Goal: Task Accomplishment & Management: Use online tool/utility

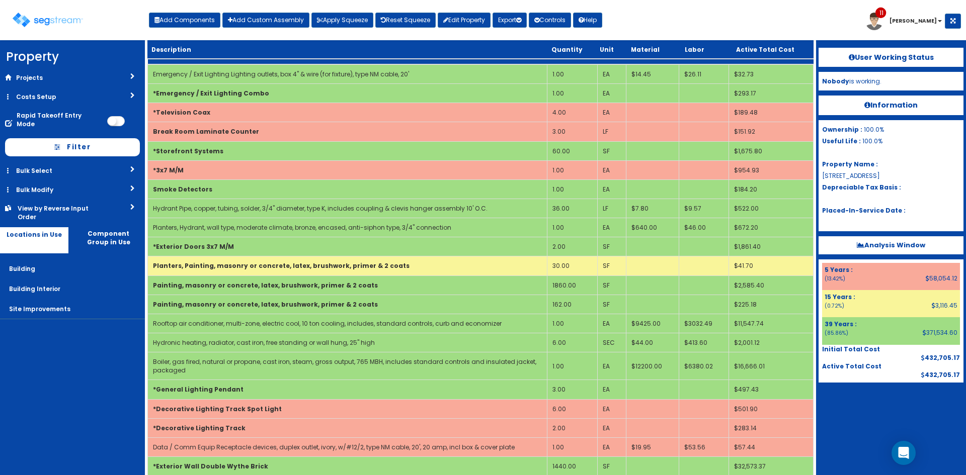
scroll to position [10, 0]
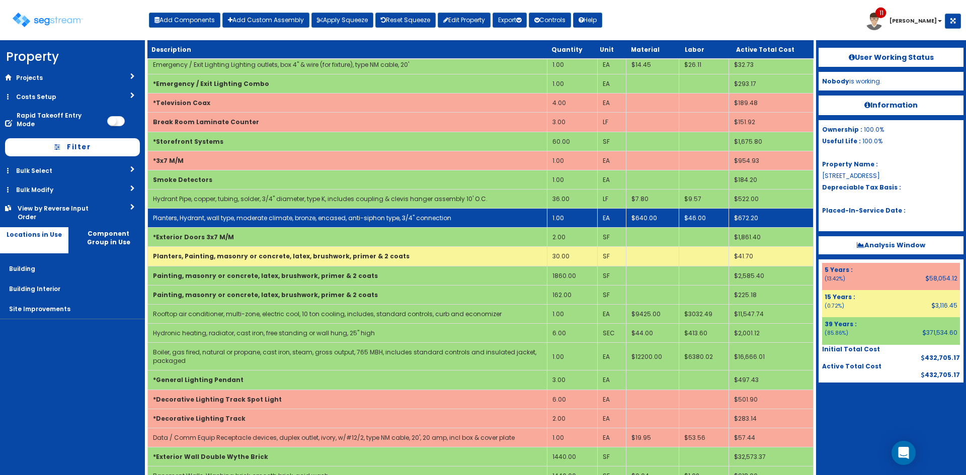
click at [226, 223] on td "Planters, Hydrant, wall type, moderate climate, bronze, encased, anti-siphon ty…" at bounding box center [348, 218] width 400 height 19
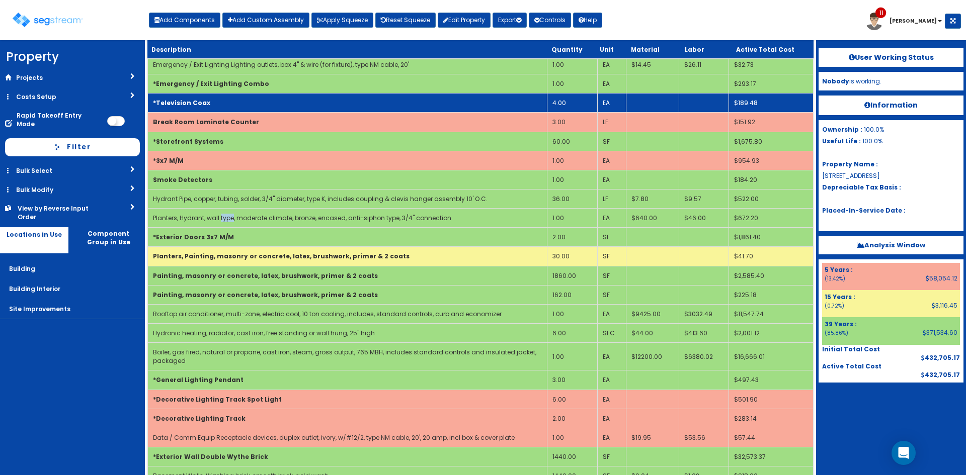
scroll to position [0, 0]
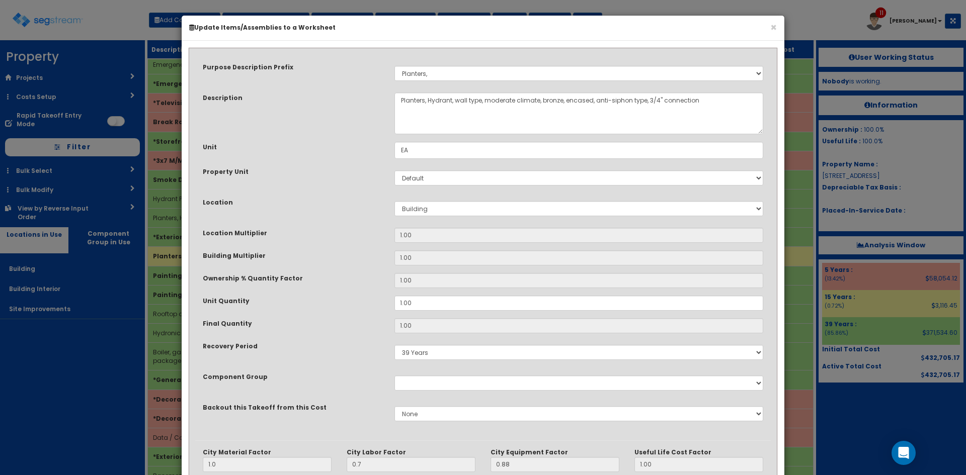
click at [495, 65] on div "Select Stair Construction, A/V System A/V System Equipment A/V System Equipment…" at bounding box center [579, 73] width 384 height 23
click at [502, 76] on select "Select Stair Construction, A/V System A/V System Equipment A/V System Equipment…" at bounding box center [578, 73] width 369 height 15
select select
click at [394, 66] on select "Select Stair Construction, A/V System A/V System Equipment A/V System Equipment…" at bounding box center [578, 73] width 369 height 15
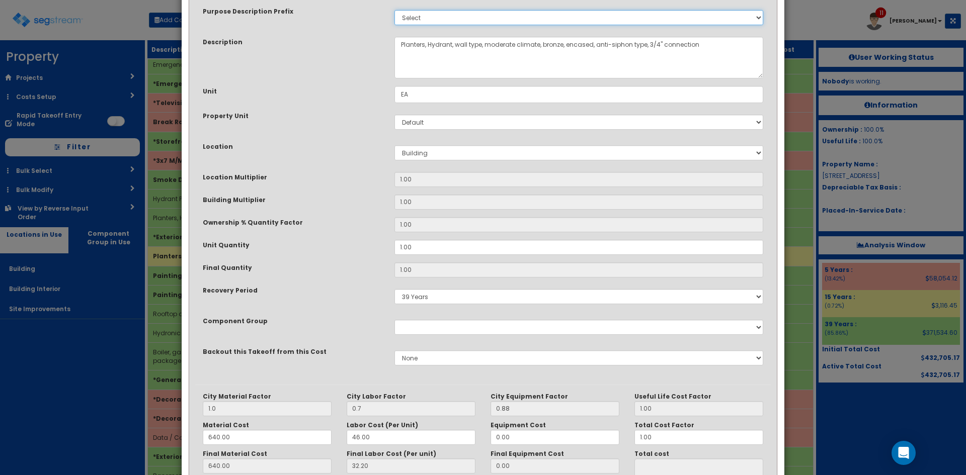
scroll to position [139, 0]
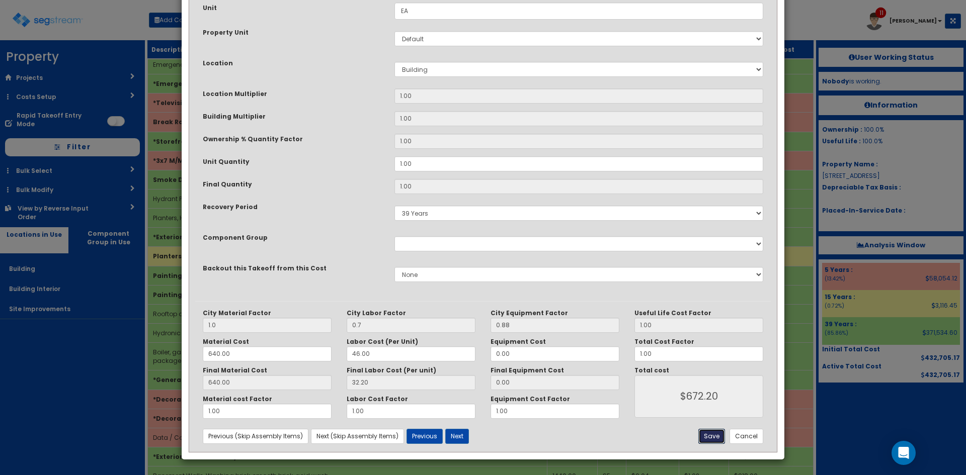
click at [713, 439] on button "Save" at bounding box center [711, 436] width 27 height 15
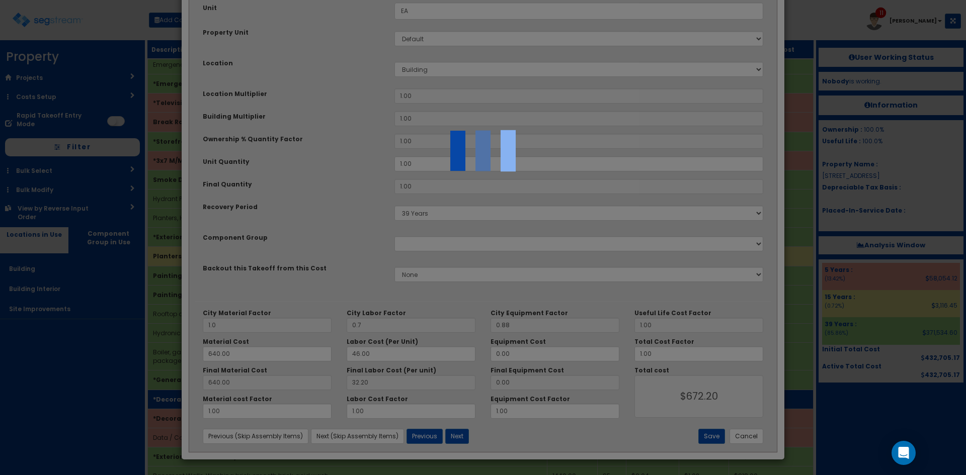
scroll to position [0, 0]
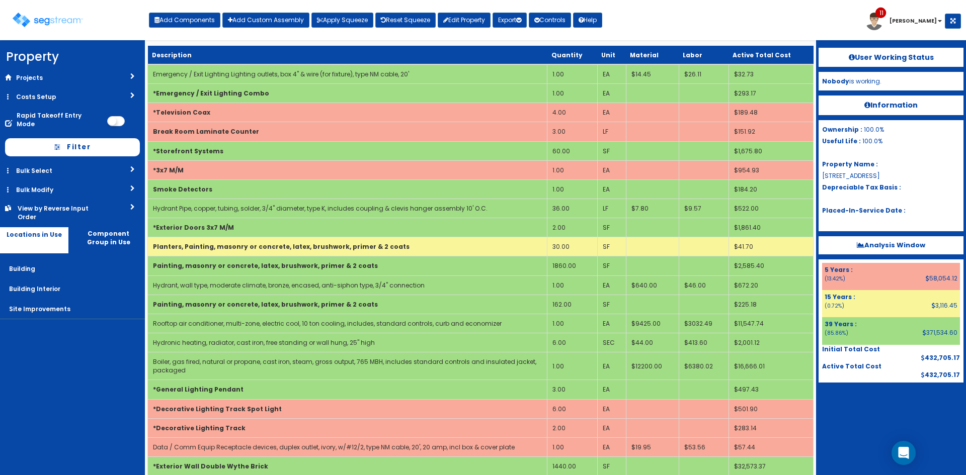
click at [846, 404] on div at bounding box center [891, 408] width 145 height 50
drag, startPoint x: 105, startPoint y: 407, endPoint x: 128, endPoint y: 393, distance: 26.1
click at [116, 399] on nav "Property DB Projects Recent Properties SegStream Pro Takeoff Sheet SegStream Pr…" at bounding box center [72, 257] width 145 height 435
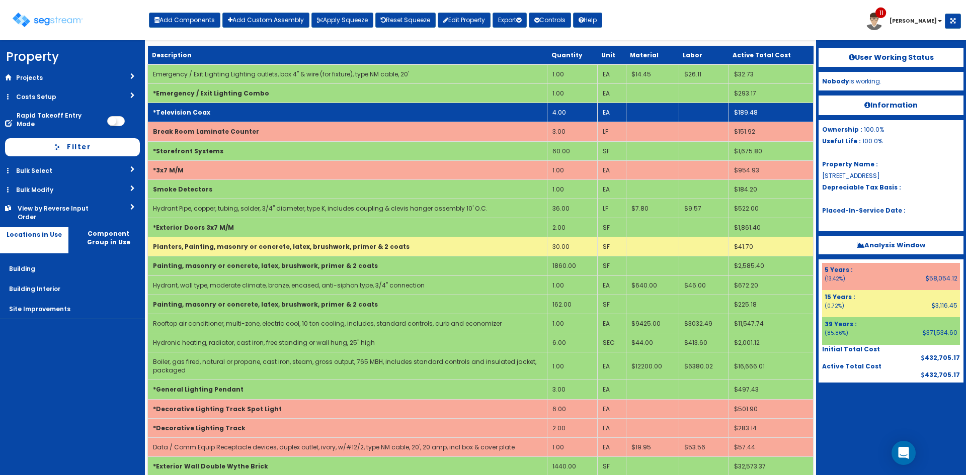
click at [474, 116] on td "*Television Coax" at bounding box center [348, 112] width 400 height 19
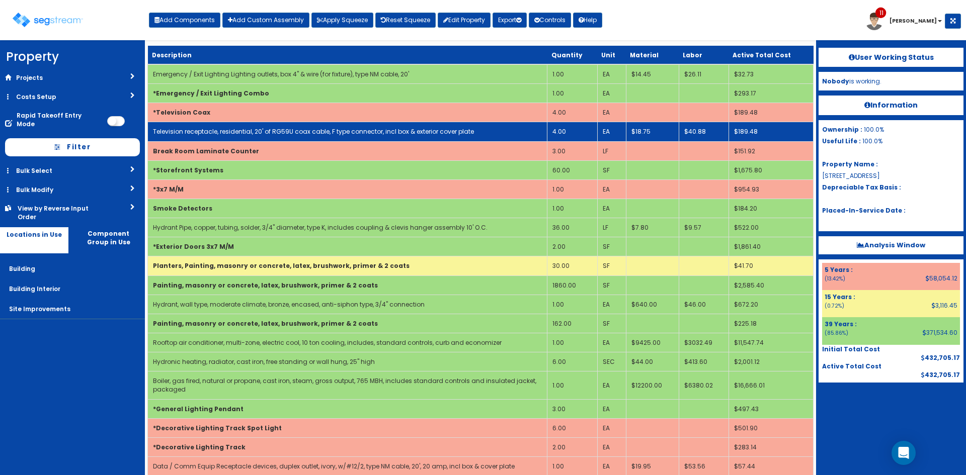
click at [415, 131] on link "Television receptacle, residential, 20' of RG59U coax cable, F type connector, …" at bounding box center [313, 131] width 321 height 9
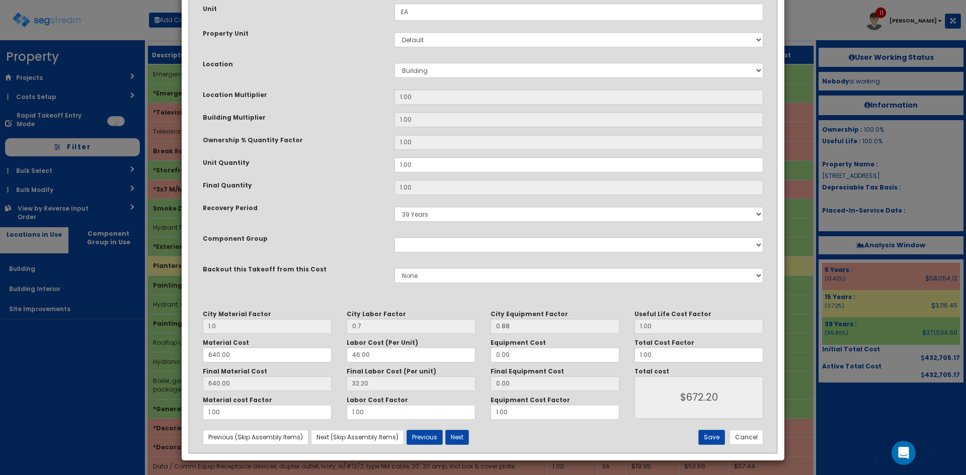
scroll to position [139, 0]
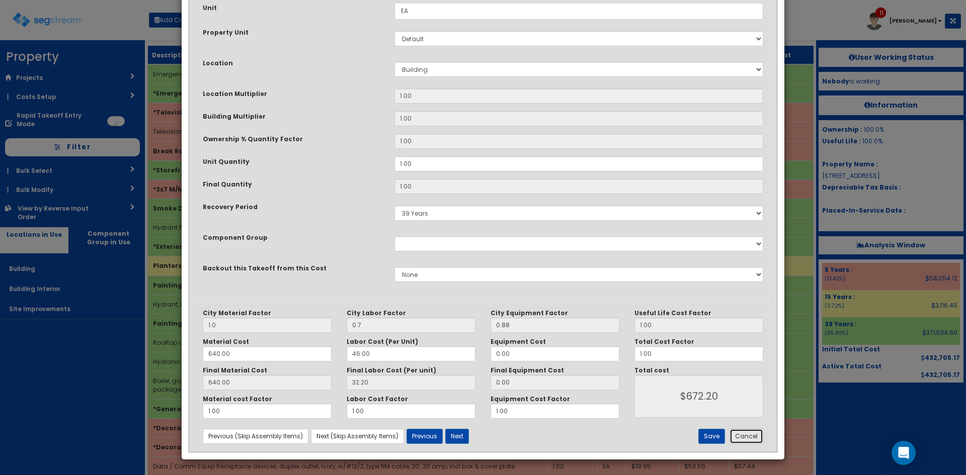
click at [752, 441] on button "Cancel" at bounding box center [747, 436] width 34 height 15
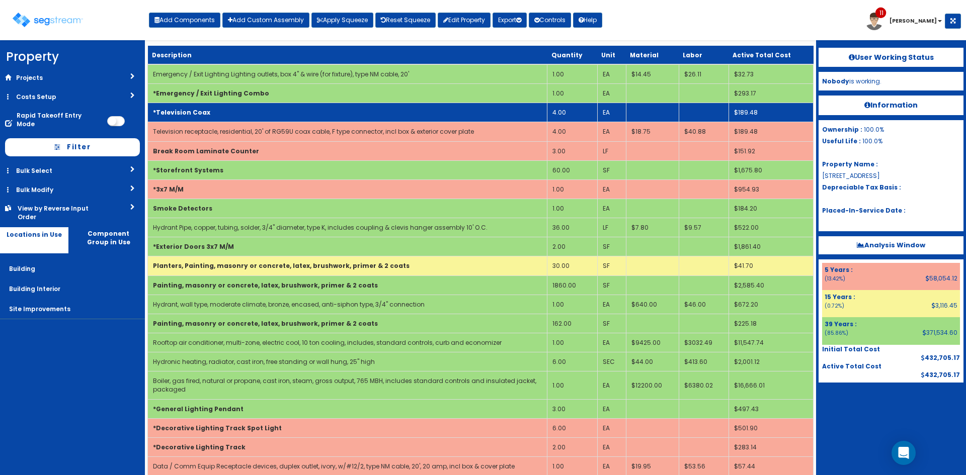
click at [236, 119] on td "*Television Coax" at bounding box center [348, 112] width 400 height 19
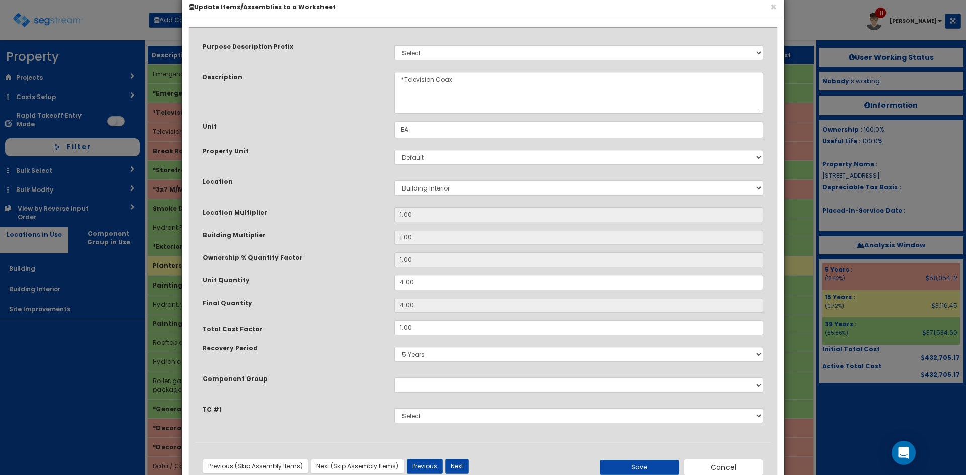
scroll to position [53, 0]
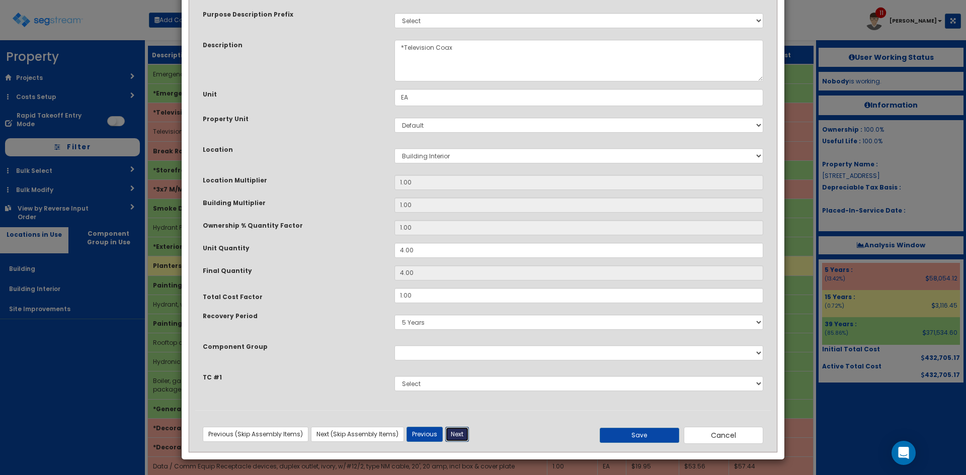
click at [464, 438] on button "Next" at bounding box center [457, 434] width 24 height 15
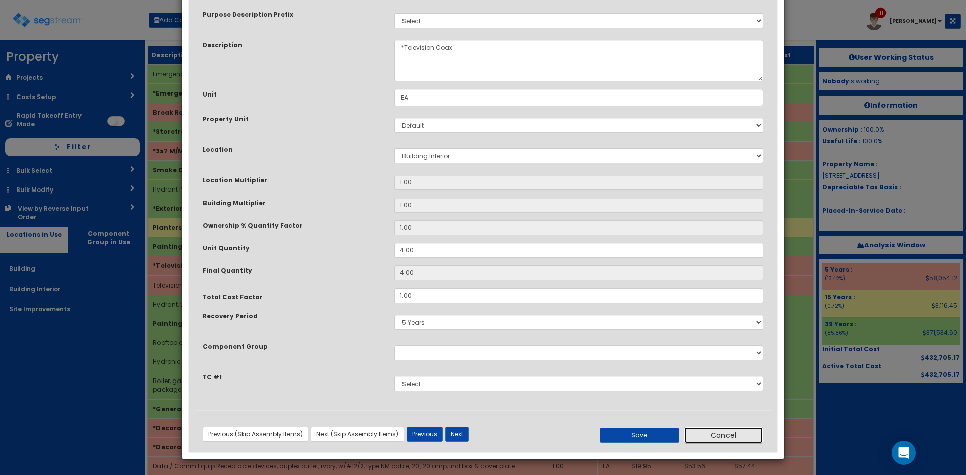
click at [720, 443] on button "Cancel" at bounding box center [723, 435] width 79 height 17
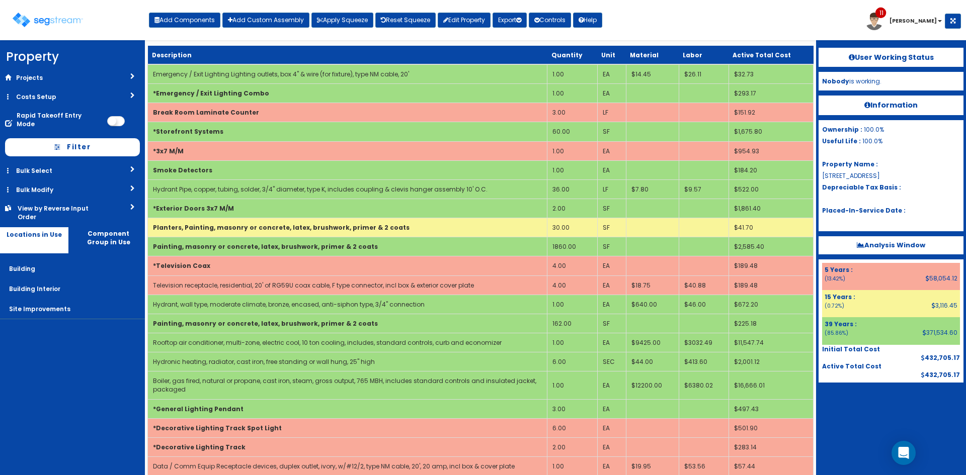
click at [874, 409] on div at bounding box center [891, 408] width 145 height 50
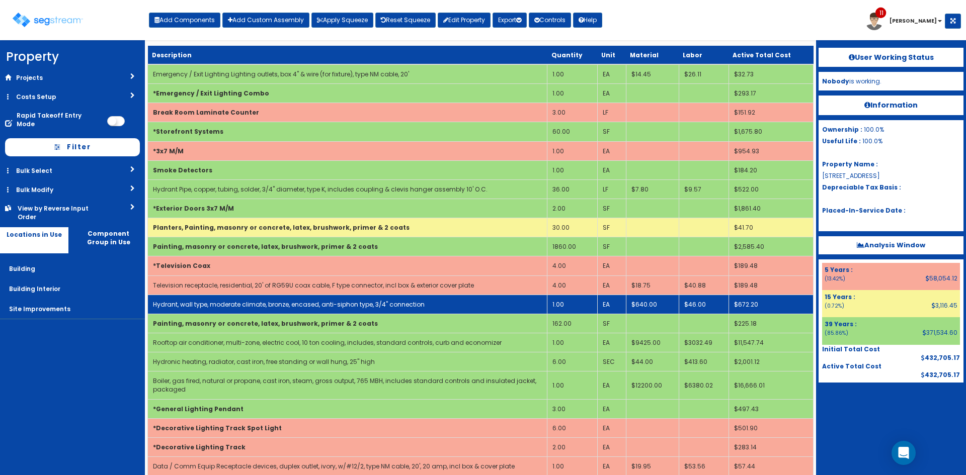
click at [261, 307] on link "Hydrant, wall type, moderate climate, bronze, encased, anti-siphon type, 3/4" c…" at bounding box center [289, 304] width 272 height 9
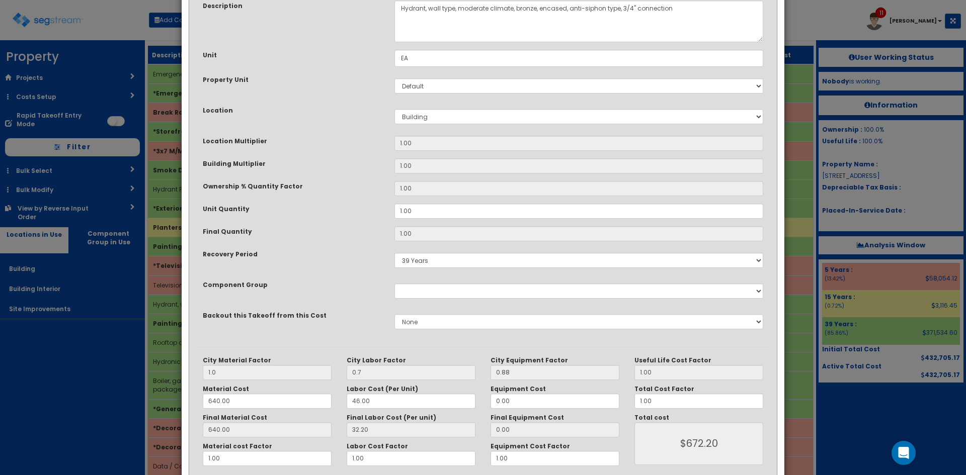
scroll to position [139, 0]
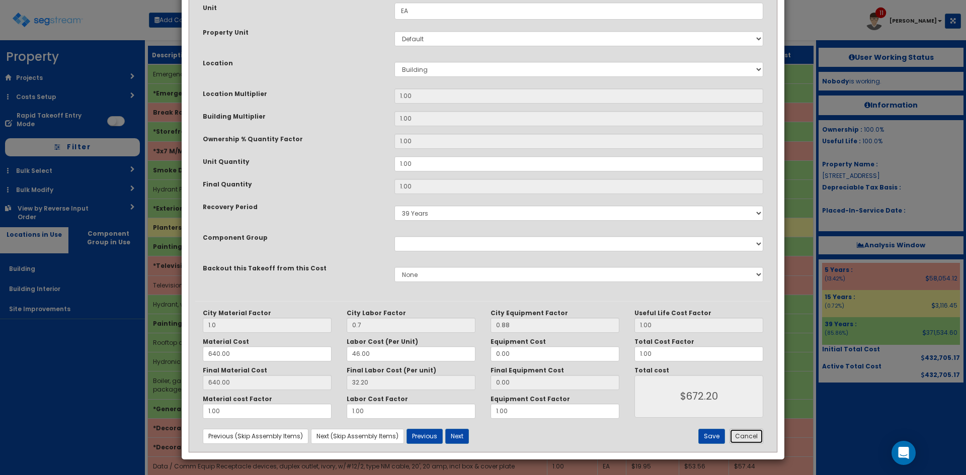
click at [751, 438] on button "Cancel" at bounding box center [747, 436] width 34 height 15
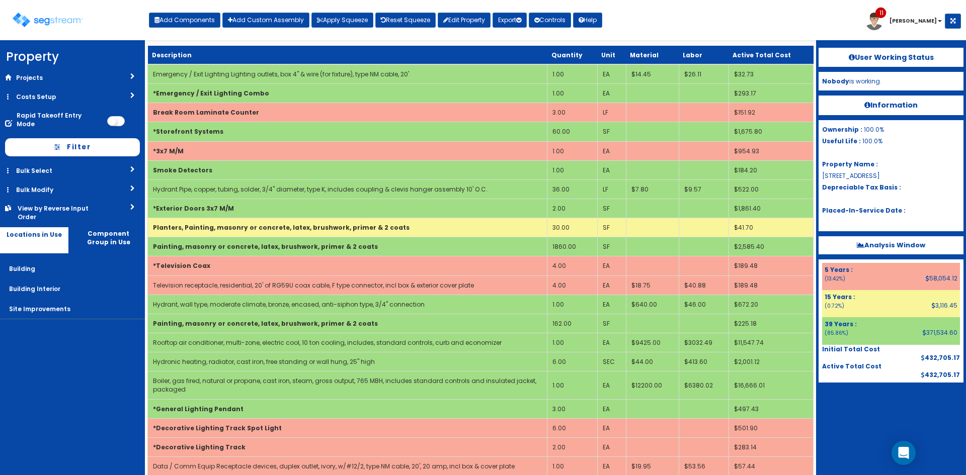
click at [845, 423] on div at bounding box center [891, 408] width 145 height 50
click at [60, 381] on nav "Property DB Projects Recent Properties SegStream Pro Takeoff Sheet SegStream Pr…" at bounding box center [72, 257] width 145 height 435
click at [652, 30] on div "Toggle navigation Add Components Add Custom Assembly Apply Squeeze Reset Squeez…" at bounding box center [483, 24] width 956 height 33
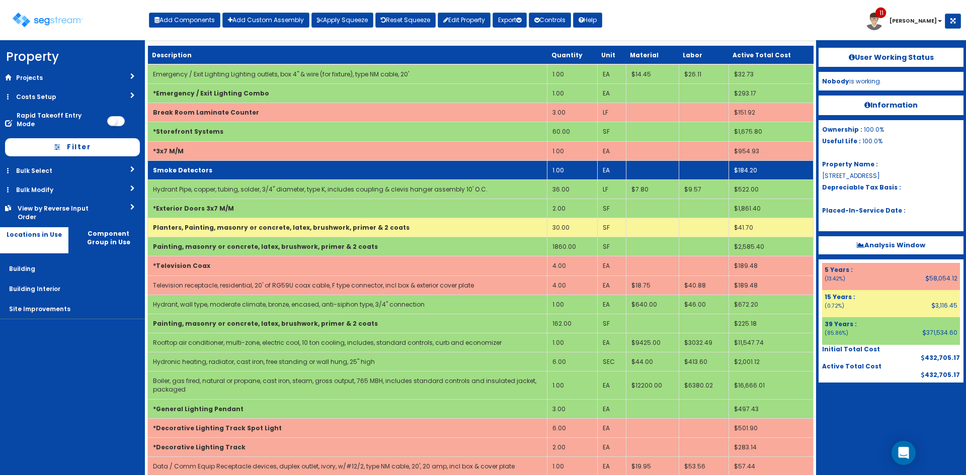
click at [302, 175] on td "Smoke Detectors" at bounding box center [348, 170] width 400 height 19
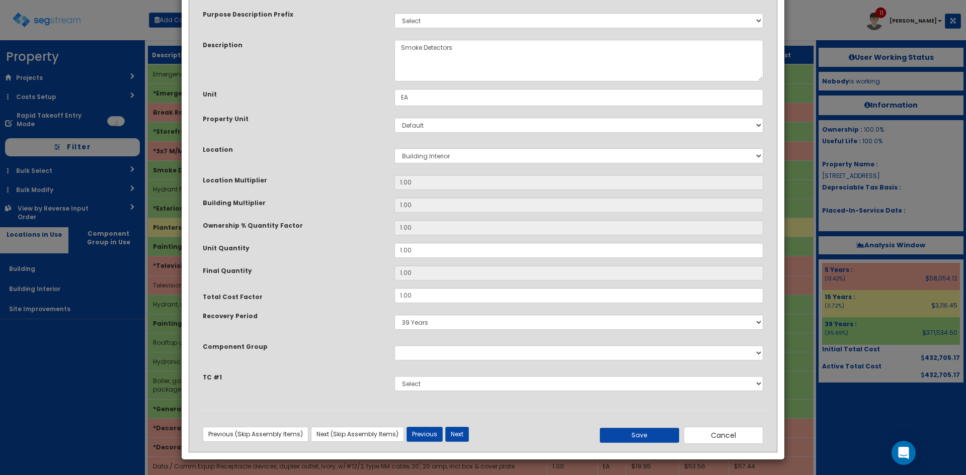
scroll to position [0, 0]
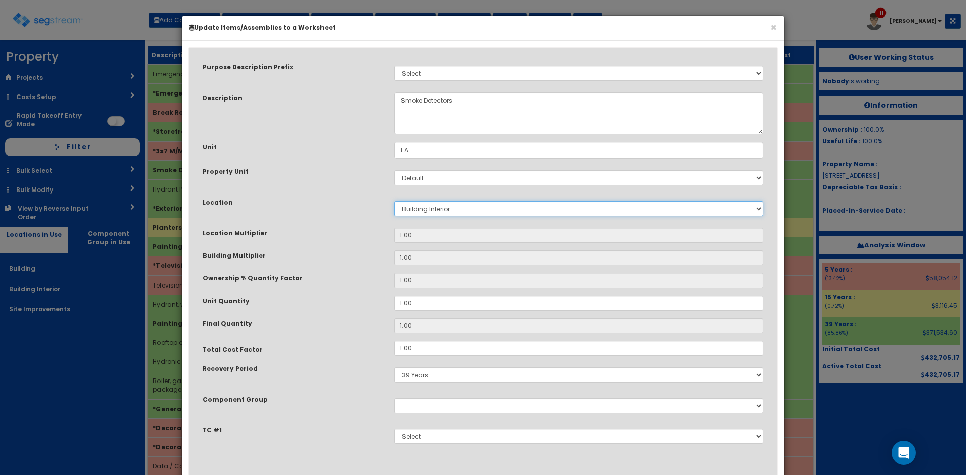
click at [460, 210] on select "Select Building Building Interior Site Improvements Add New Location" at bounding box center [578, 208] width 369 height 15
select select "6"
click at [394, 201] on select "Select Building Building Interior Site Improvements Add New Location" at bounding box center [578, 208] width 369 height 15
type input "1"
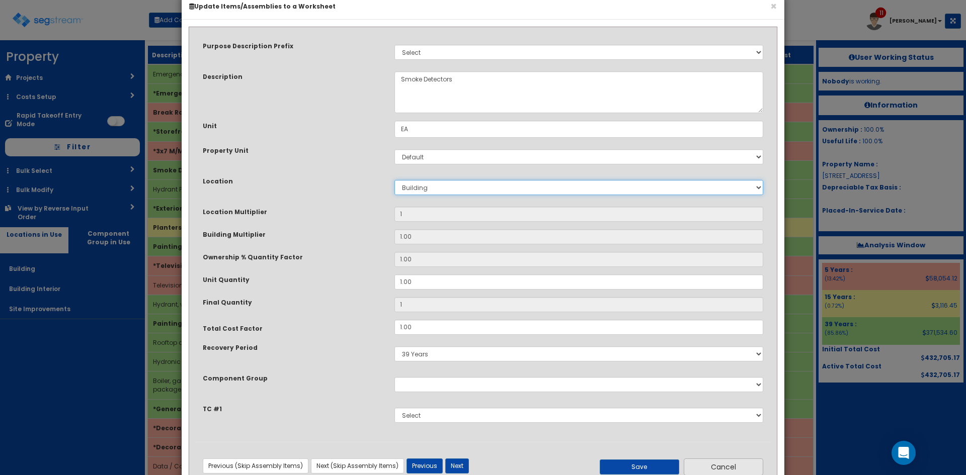
scroll to position [53, 0]
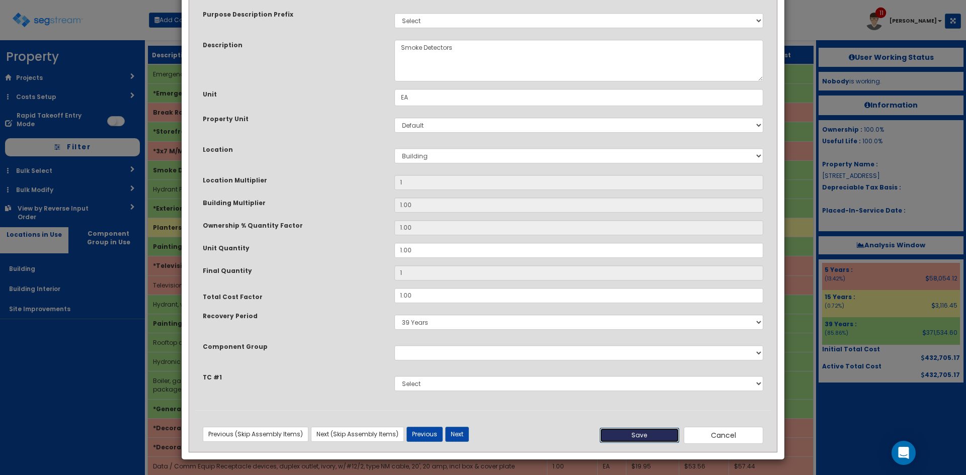
click at [658, 436] on button "Save" at bounding box center [639, 435] width 79 height 15
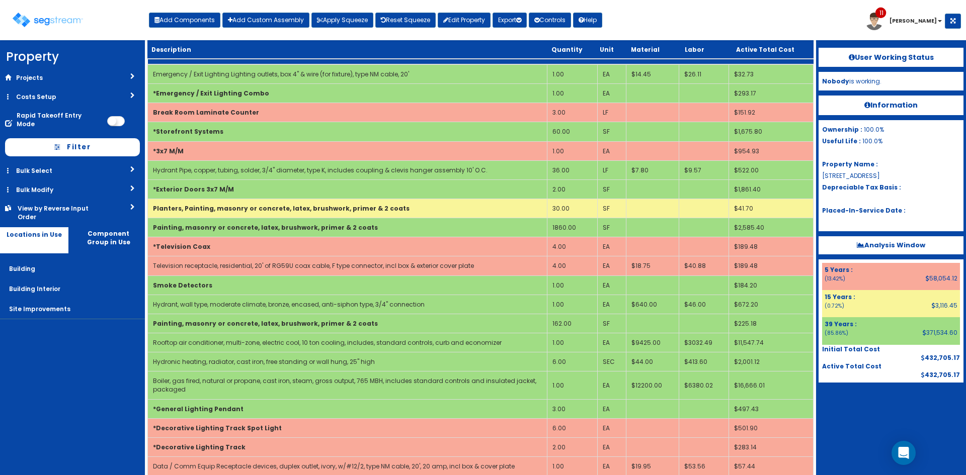
scroll to position [2031, 0]
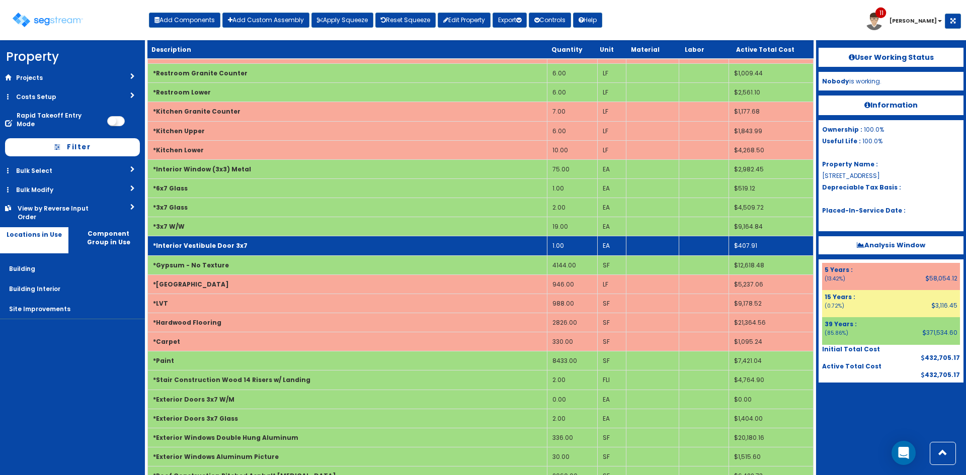
click at [379, 236] on td "*Interior Vestibule Door 3x7" at bounding box center [348, 245] width 400 height 19
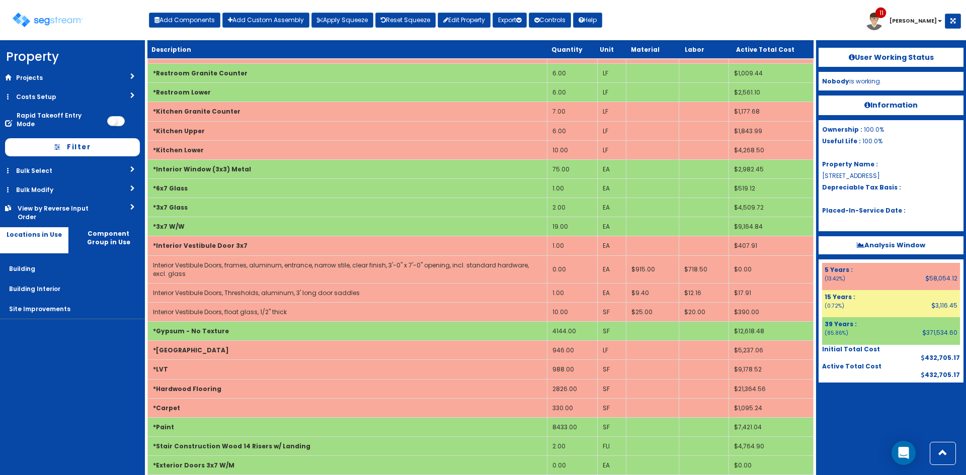
scroll to position [1609, 0]
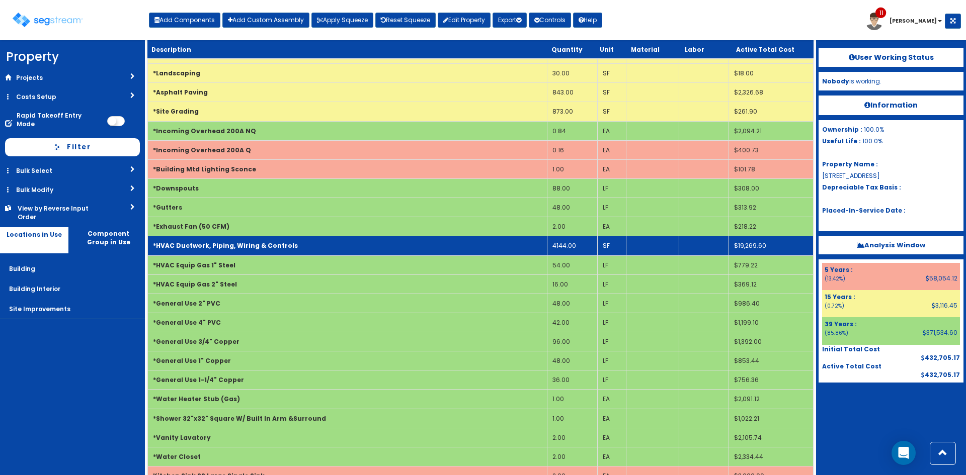
click at [283, 242] on b "*HVAC Ductwork, Piping, Wiring & Controls" at bounding box center [225, 246] width 145 height 9
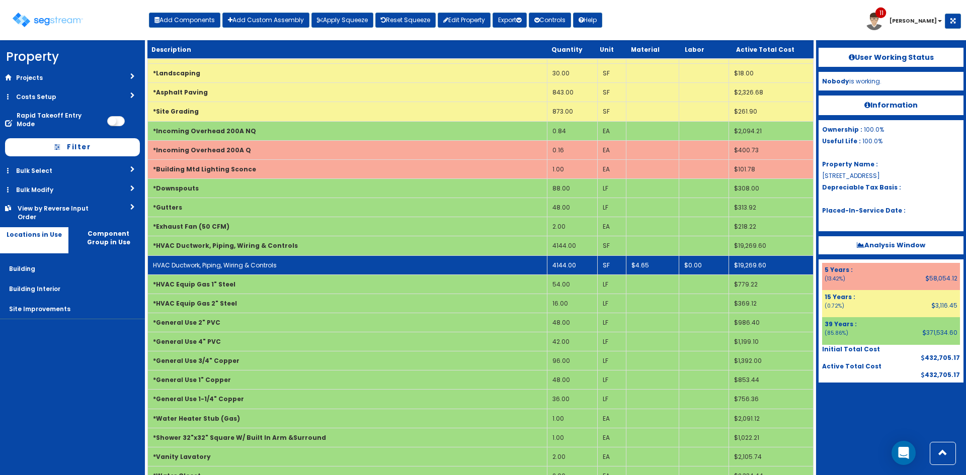
click at [281, 256] on td "HVAC Ductwork, Piping, Wiring & Controls" at bounding box center [348, 265] width 400 height 19
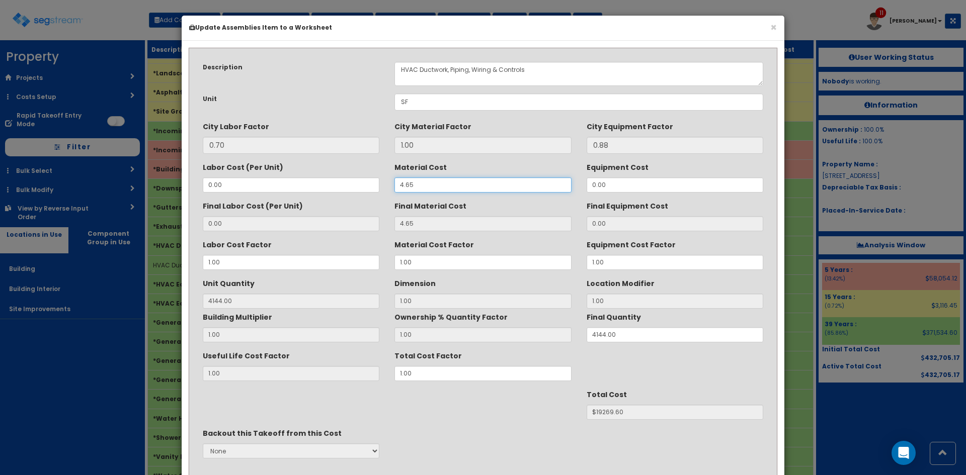
click at [408, 186] on input "4.65" at bounding box center [482, 185] width 177 height 15
type input "4.15"
type input "4144"
type input "$17197.60"
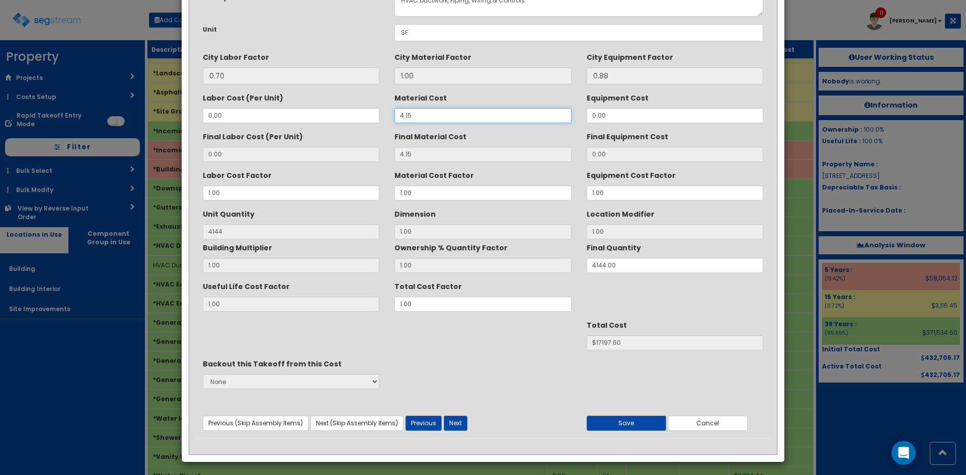
scroll to position [72, 0]
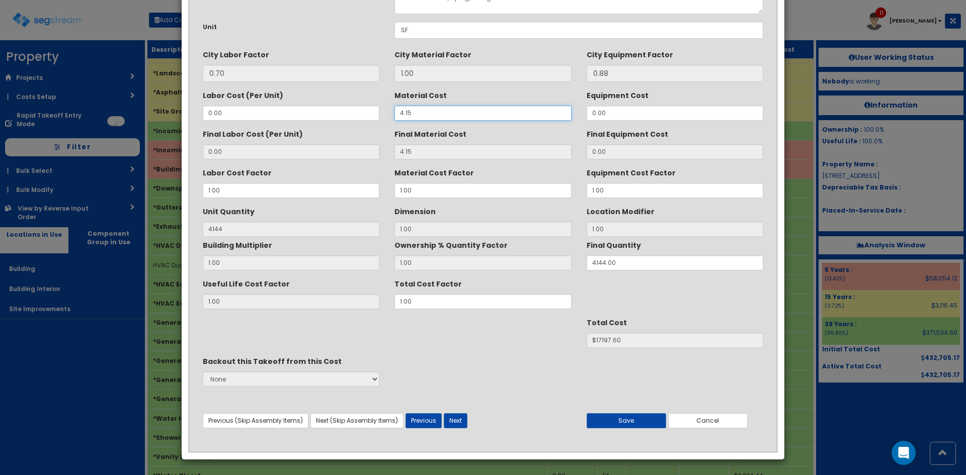
type input "4.15"
click at [632, 417] on button "Save" at bounding box center [626, 421] width 79 height 15
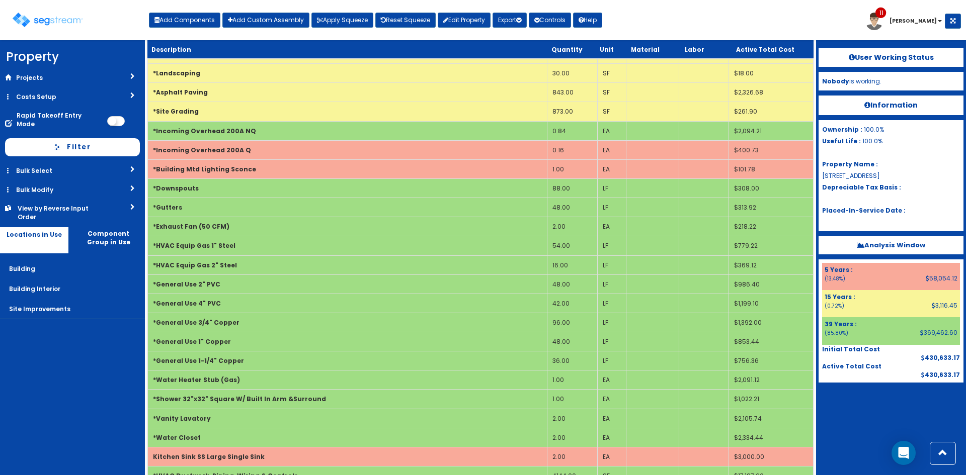
click at [859, 436] on div "User Working Status Nobody is working. Information Ownership : 100.0% Useful Li…" at bounding box center [891, 257] width 150 height 435
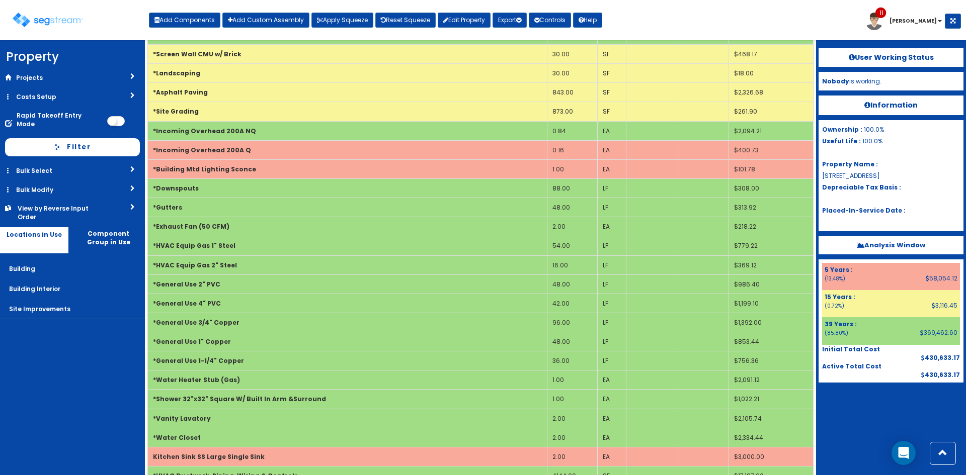
scroll to position [0, 0]
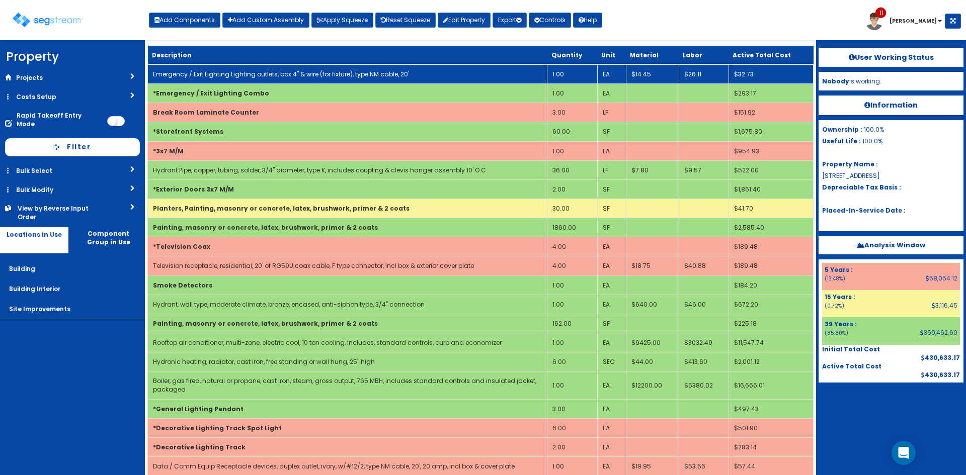
click at [281, 67] on td "Emergency / Exit Lighting Lighting outlets, box 4" & wire (for fixture), type N…" at bounding box center [348, 74] width 400 height 20
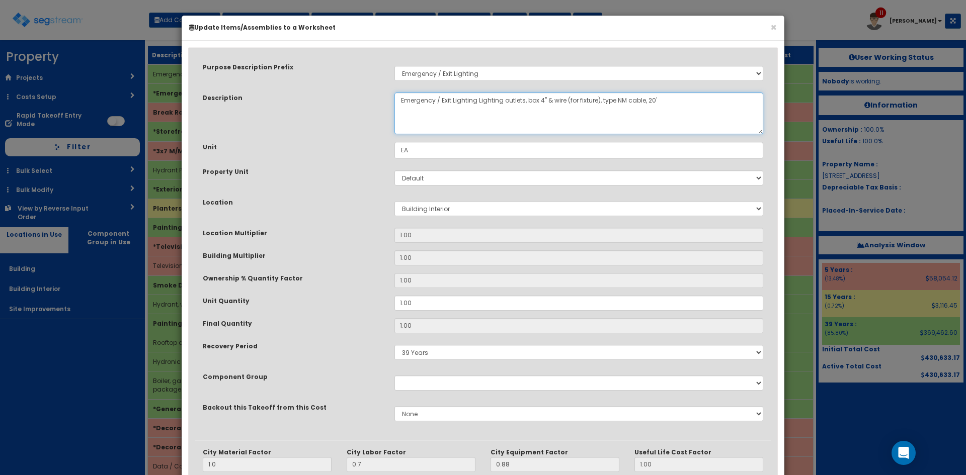
click at [491, 105] on textarea "Emergency / Exit Lighting Lighting outlets, box 4" & wire (for fixture), type N…" at bounding box center [578, 114] width 369 height 42
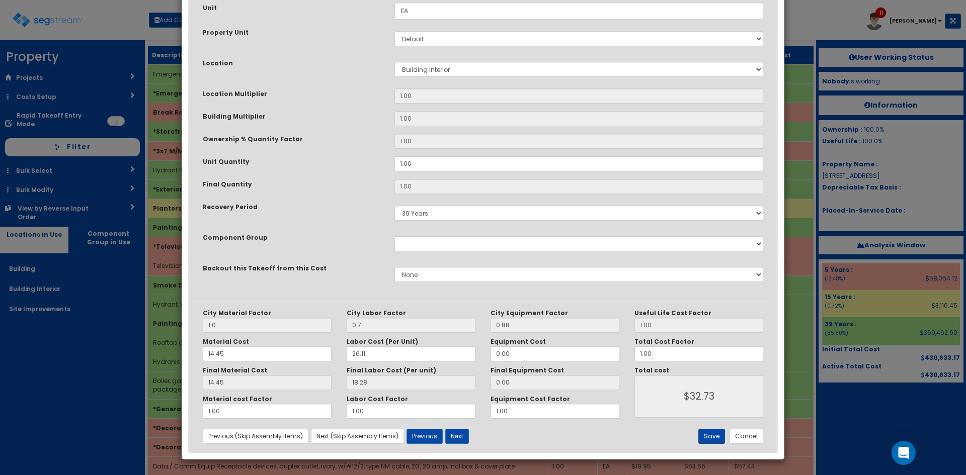
type textarea "Emergency / Exit Lighting outlets, box 4" & wire (for fixture), type NM cable, …"
click at [712, 438] on button "Save" at bounding box center [711, 436] width 27 height 15
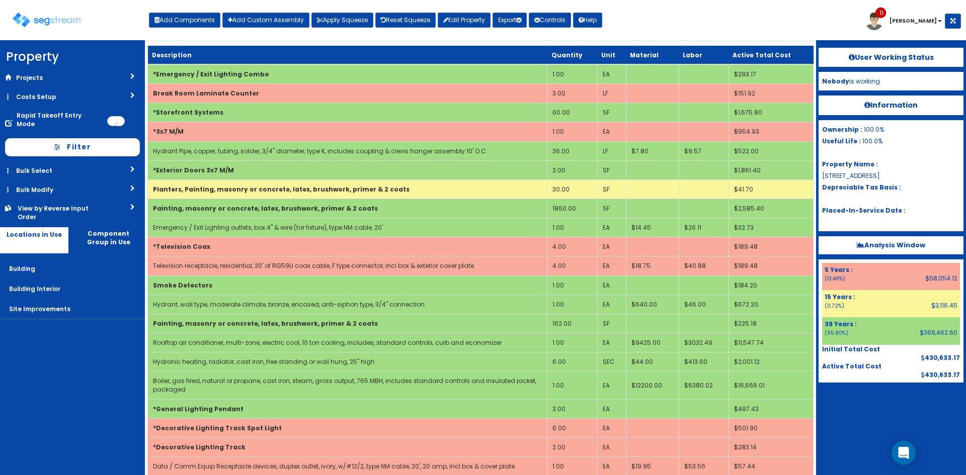
click at [879, 412] on div at bounding box center [891, 408] width 145 height 50
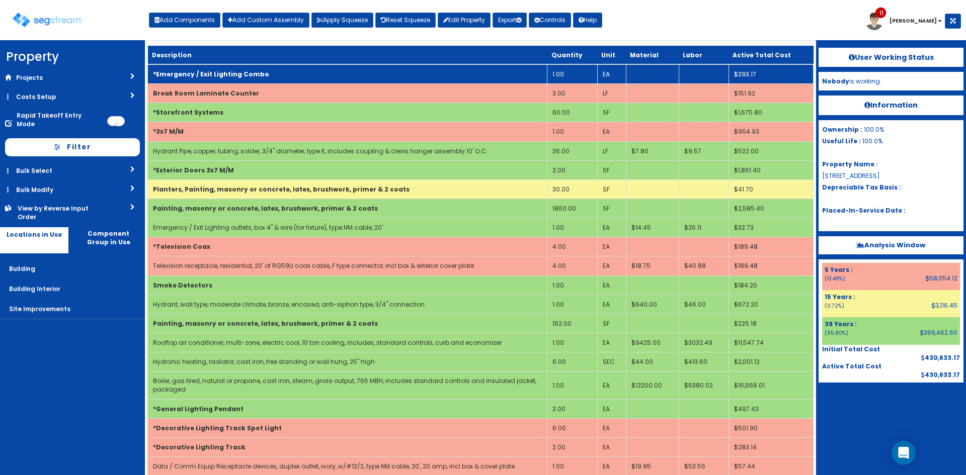
click at [275, 71] on td "*Emergency / Exit Lighting Combo" at bounding box center [348, 74] width 400 height 20
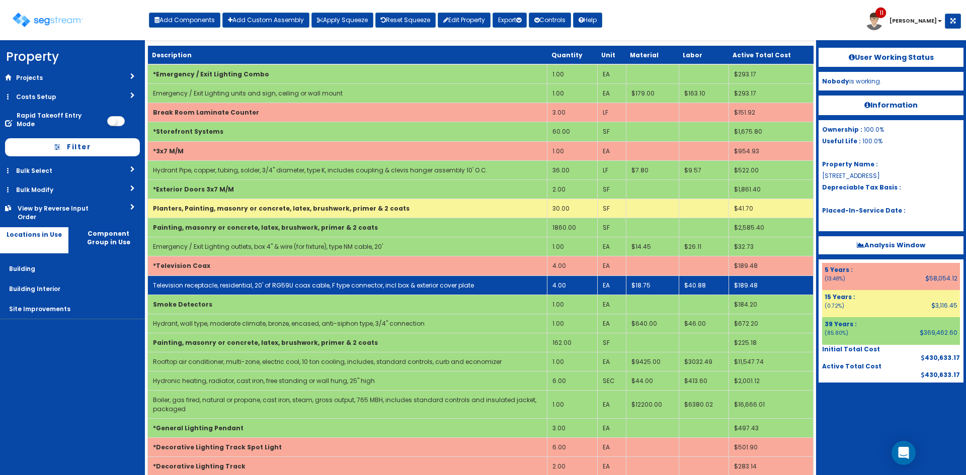
click at [276, 286] on link "Television receptacle, residential, 20' of RG59U coax cable, F type connector, …" at bounding box center [313, 285] width 321 height 9
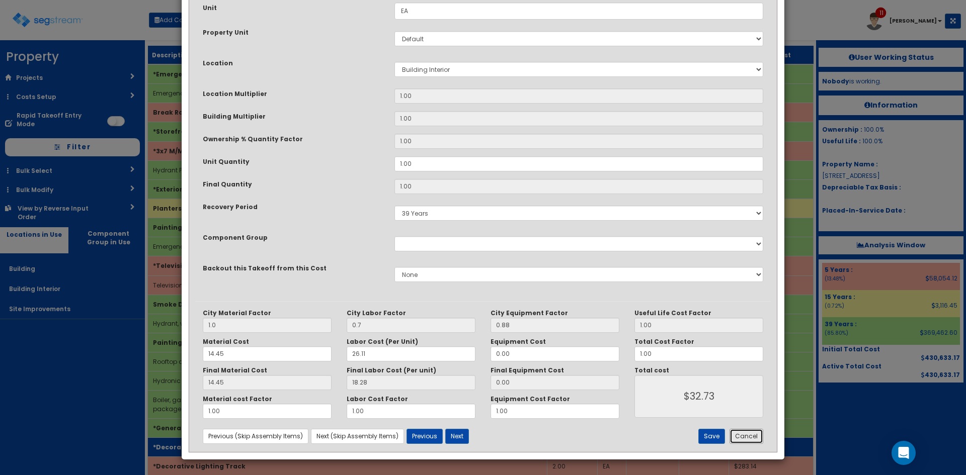
click at [747, 441] on button "Cancel" at bounding box center [747, 436] width 34 height 15
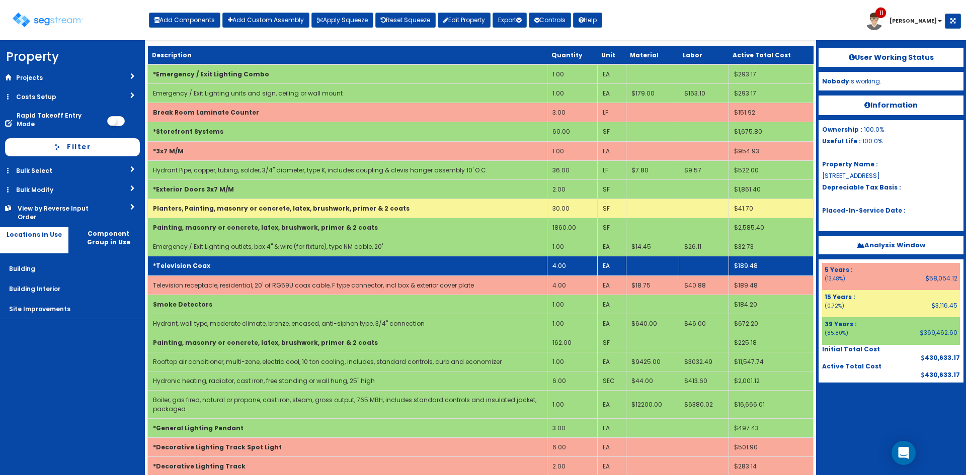
click at [570, 267] on td "4.00" at bounding box center [572, 266] width 50 height 19
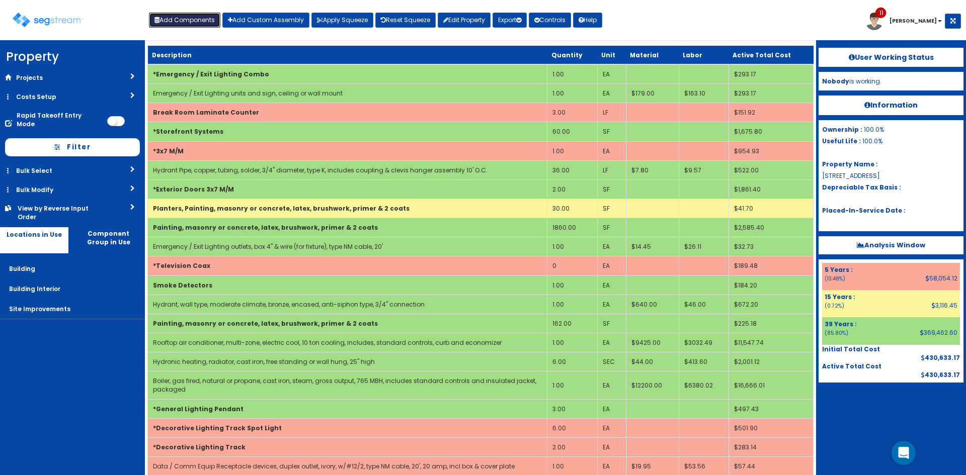
click at [197, 22] on button "Add Components" at bounding box center [184, 20] width 71 height 15
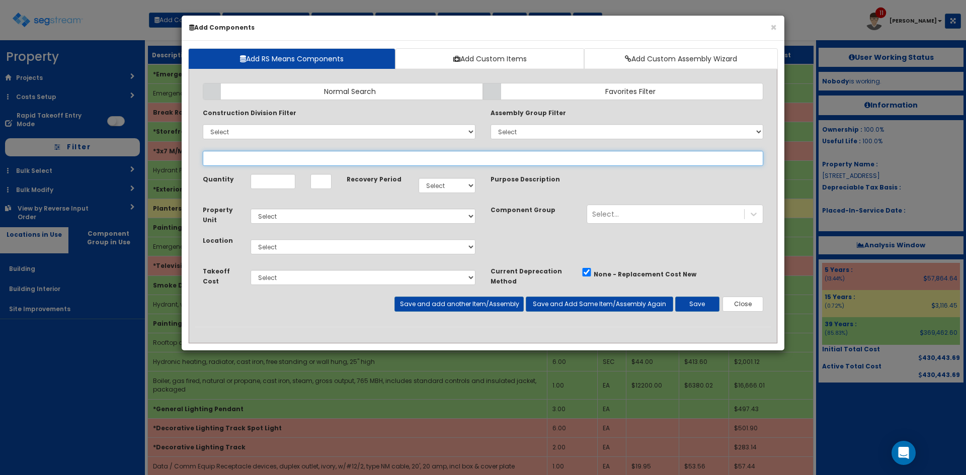
select select "39Y"
select select "default"
select select "7"
select select
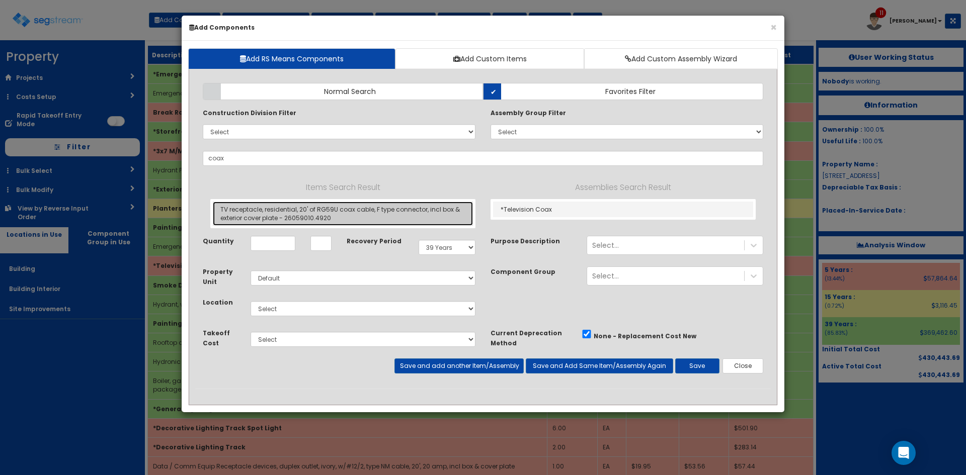
click at [388, 209] on link "TV receptacle, residential, 20' of RG59U coax cable, F type connector, incl box…" at bounding box center [343, 214] width 260 height 24
type input "TV receptacle, residential, 20' of RG59U coax cable, F type connector, incl box…"
type input "EA"
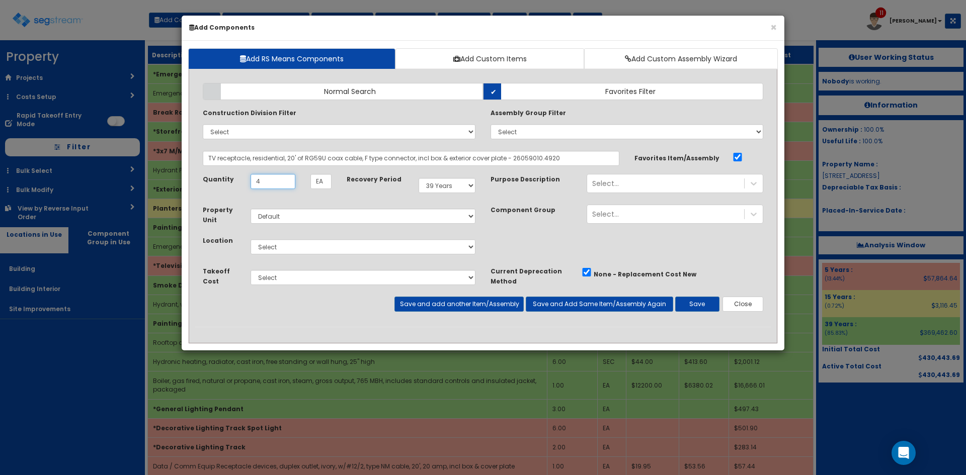
type input "4"
click at [451, 182] on select "Select 5 Years 7 Years 9 Years 10 Years 15 Years 15 Year QLI 15 Year QRP 15 Yea…" at bounding box center [447, 185] width 57 height 15
select select "5Y"
click at [419, 178] on select "Select 5 Years 7 Years 9 Years 10 Years 15 Years 15 Year QLI 15 Year QRP 15 Yea…" at bounding box center [447, 185] width 57 height 15
click at [304, 249] on select "Select Building Building Interior Site Improvements Add Additional Location" at bounding box center [363, 247] width 225 height 15
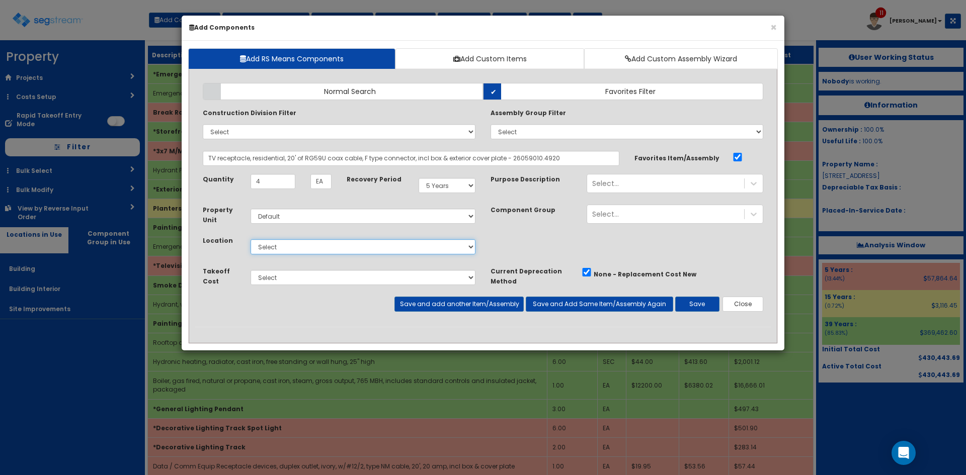
select select "7"
click at [251, 240] on select "Select Building Building Interior Site Improvements Add Additional Location" at bounding box center [363, 247] width 225 height 15
click at [697, 301] on button "Save" at bounding box center [697, 304] width 44 height 15
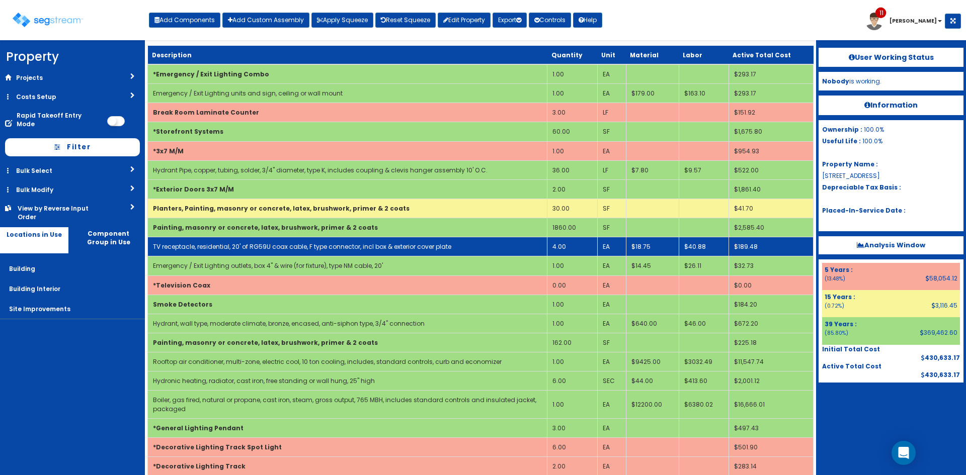
click at [234, 249] on link "TV receptacle, residential, 20' of RG59U coax cable, F type connector, incl box…" at bounding box center [302, 247] width 298 height 9
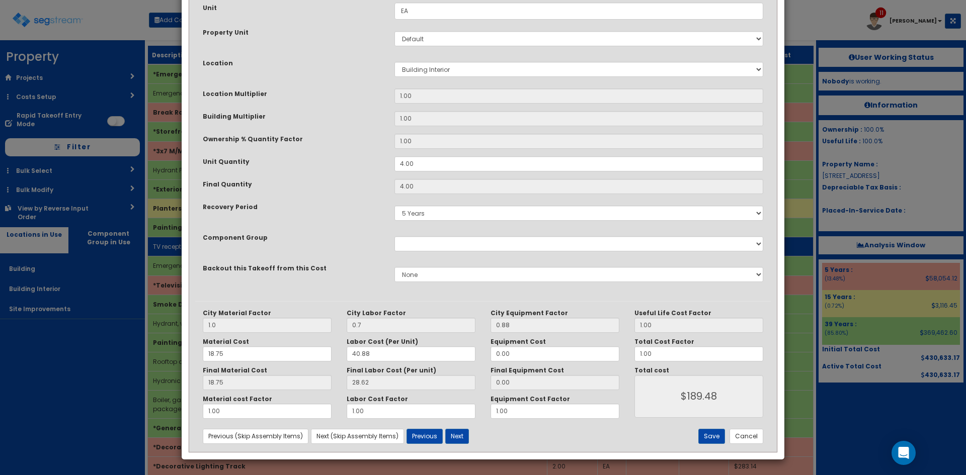
scroll to position [0, 0]
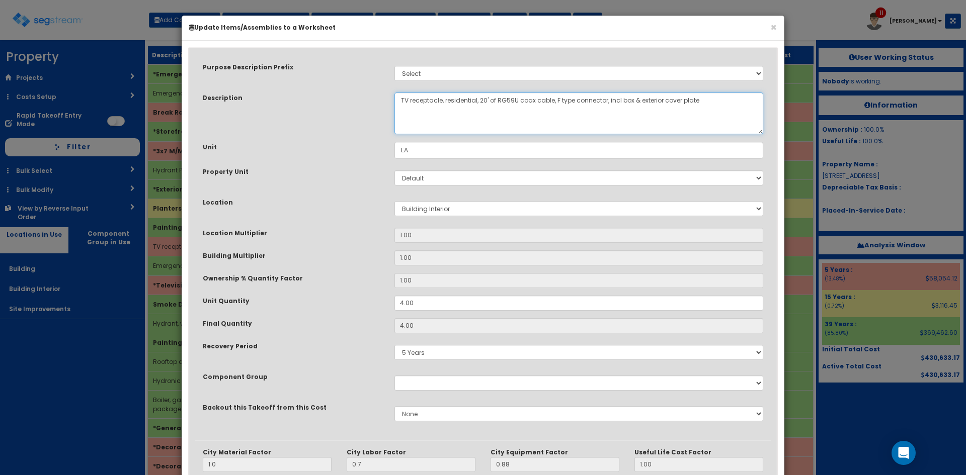
click at [459, 100] on textarea "TV receptacle, residential, 20' of RG59U coax cable, F type connector, incl box…" at bounding box center [578, 114] width 369 height 42
click at [409, 101] on textarea "TV receptacle, residential, 20' of RG59U coax cable, F type connector, incl box…" at bounding box center [578, 114] width 369 height 42
click at [523, 107] on textarea "TV receptacle, residential, 20' of RG59U coax cable, F type connector, incl box…" at bounding box center [578, 114] width 369 height 42
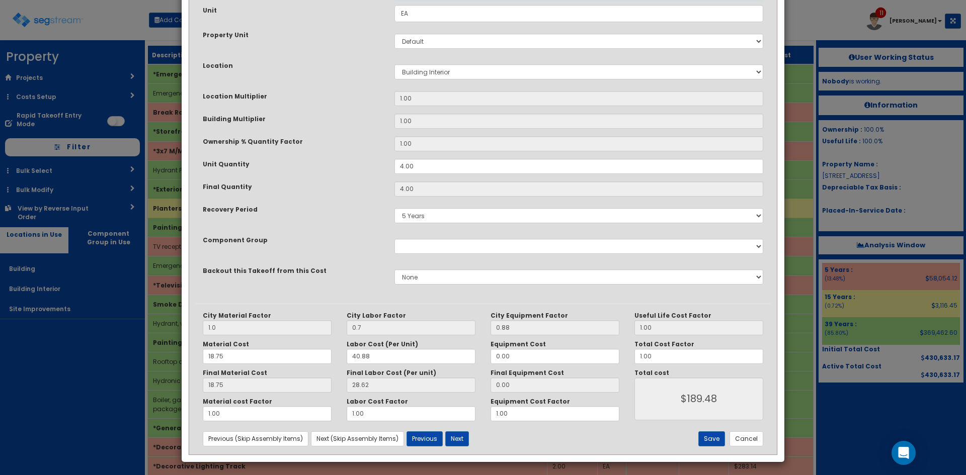
scroll to position [139, 0]
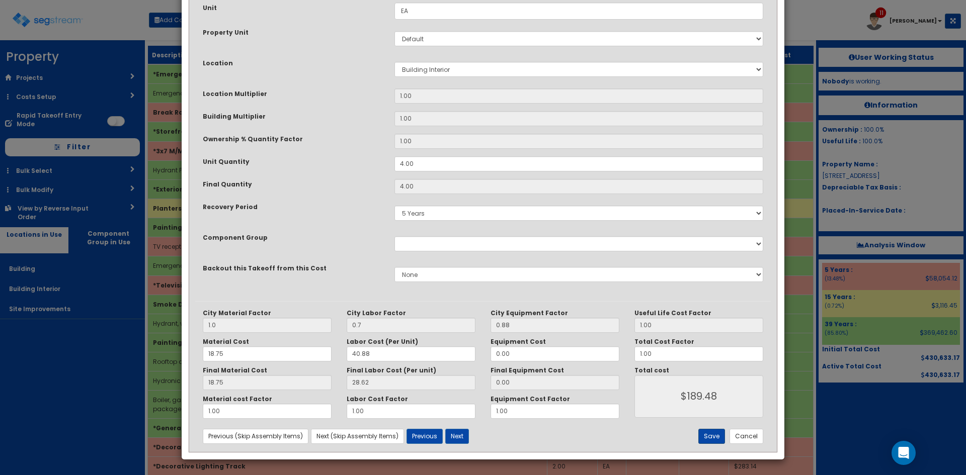
type textarea "Television receptacle, 20' of RG59U coax cable, F type connector, incl box & ex…"
click at [713, 437] on button "Save" at bounding box center [711, 436] width 27 height 15
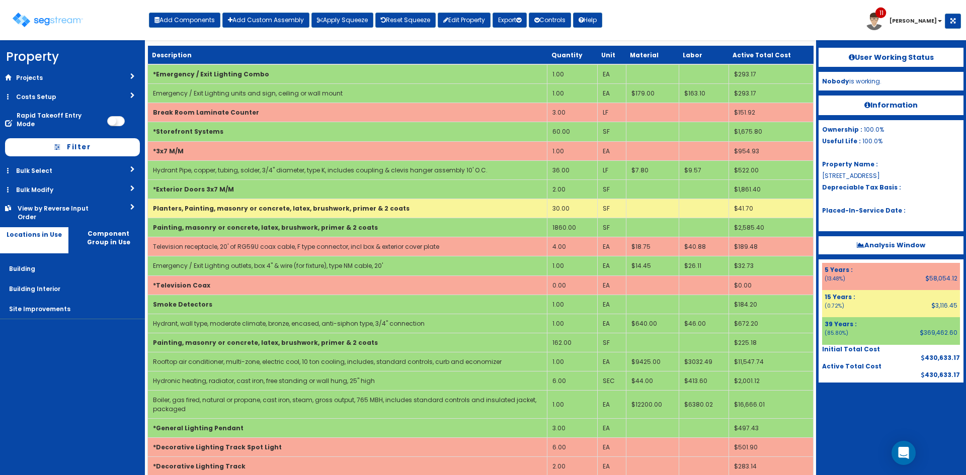
click at [108, 380] on nav "Property DB Projects Recent Properties SegStream Pro Takeoff Sheet SegStream Pr…" at bounding box center [72, 257] width 145 height 435
click at [509, 24] on button "Export" at bounding box center [510, 20] width 34 height 15
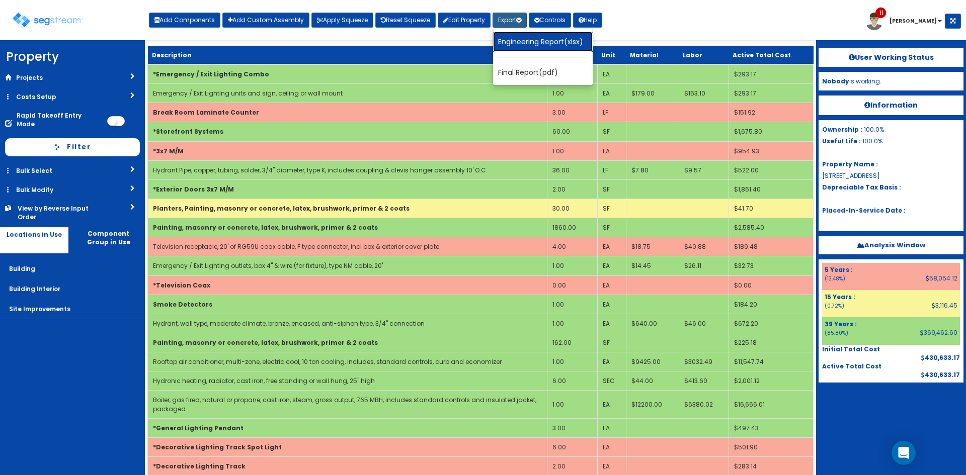
click at [513, 44] on link "Engineering Report(xlsx)" at bounding box center [543, 42] width 100 height 20
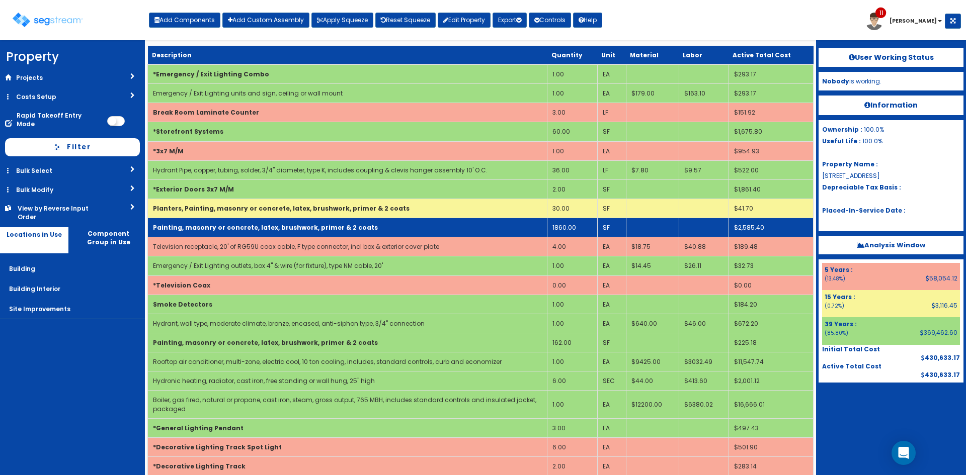
click at [214, 227] on b "Painting, masonry or concrete, latex, brushwork, primer & 2 coats" at bounding box center [265, 227] width 225 height 9
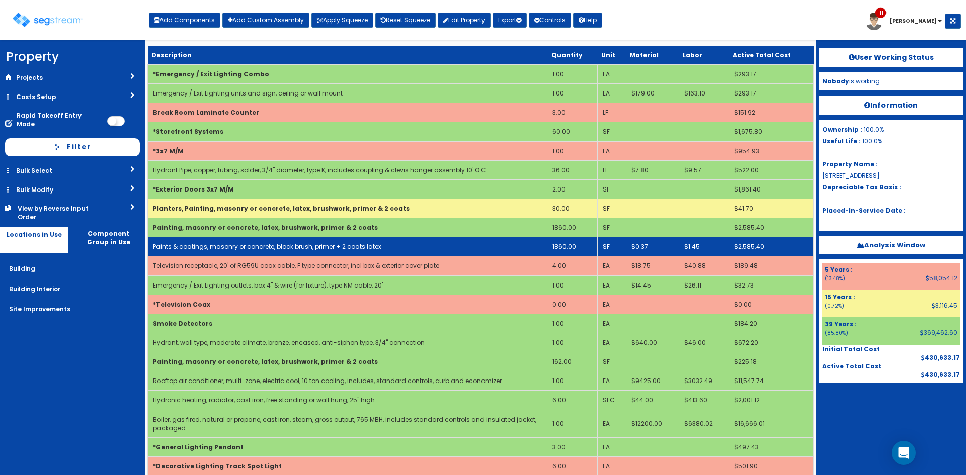
click at [212, 247] on link "Paints & coatings, masonry or concrete, block brush, primer + 2 coats latex" at bounding box center [267, 247] width 228 height 9
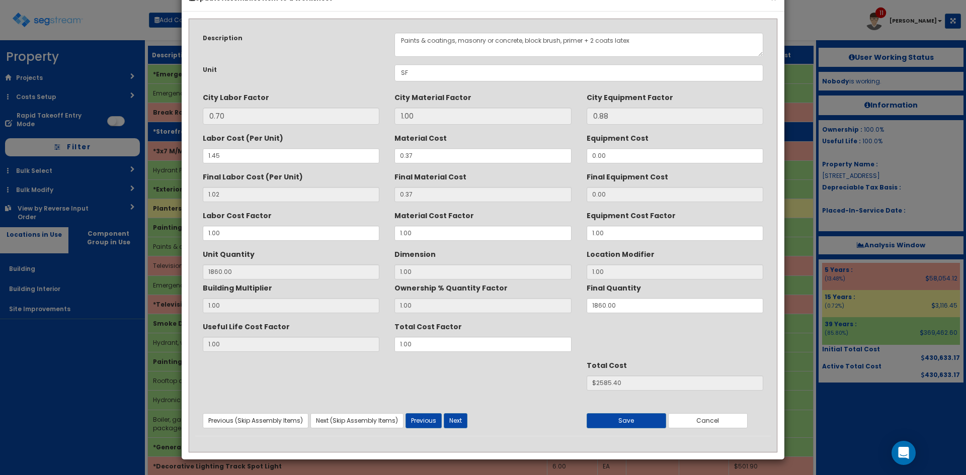
scroll to position [0, 0]
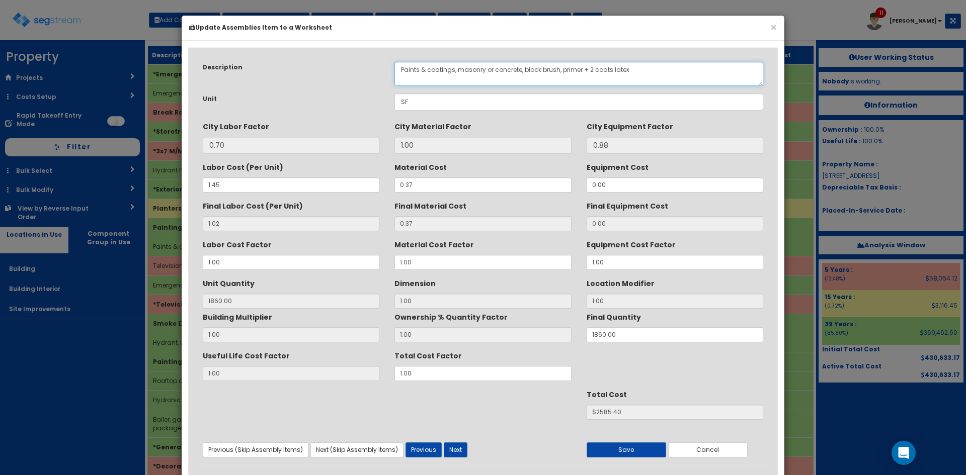
click at [400, 70] on textarea "Paints & coatings, masonry or concrete, block brush, primer + 2 coats latex" at bounding box center [578, 74] width 369 height 24
drag, startPoint x: 444, startPoint y: 69, endPoint x: 385, endPoint y: 78, distance: 60.1
click at [365, 71] on div "Description Paints & coatings, masonry or concrete, block brush, primer + 2 coa…" at bounding box center [483, 74] width 576 height 24
type textarea "Exterior Walls, Paints & coatings, masonry or concrete, block brush, primer + 2…"
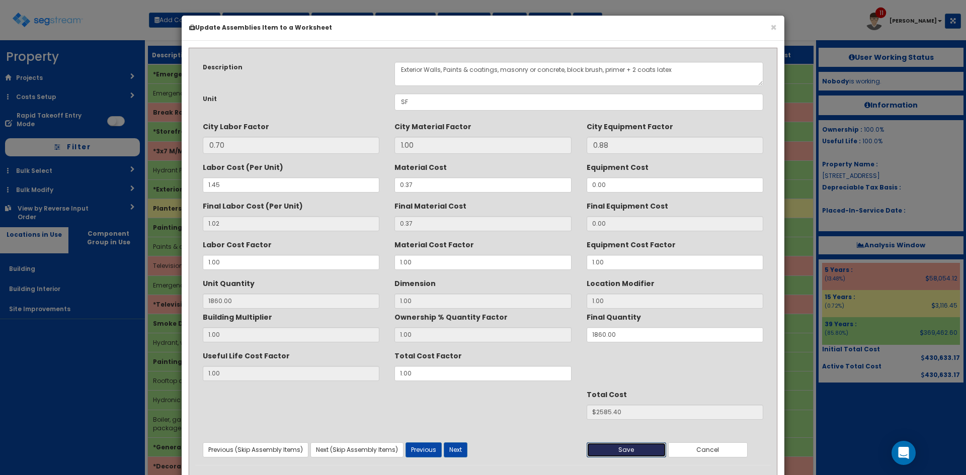
click at [633, 454] on button "Save" at bounding box center [626, 450] width 79 height 15
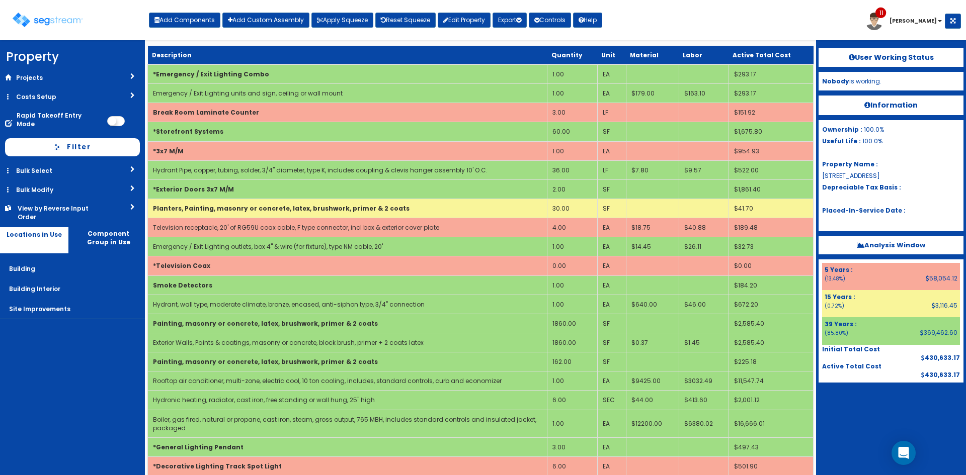
click at [632, 21] on div "Toggle navigation Add Components Add Custom Assembly Apply Squeeze Reset Squeez…" at bounding box center [483, 24] width 956 height 33
